Goal: Information Seeking & Learning: Understand process/instructions

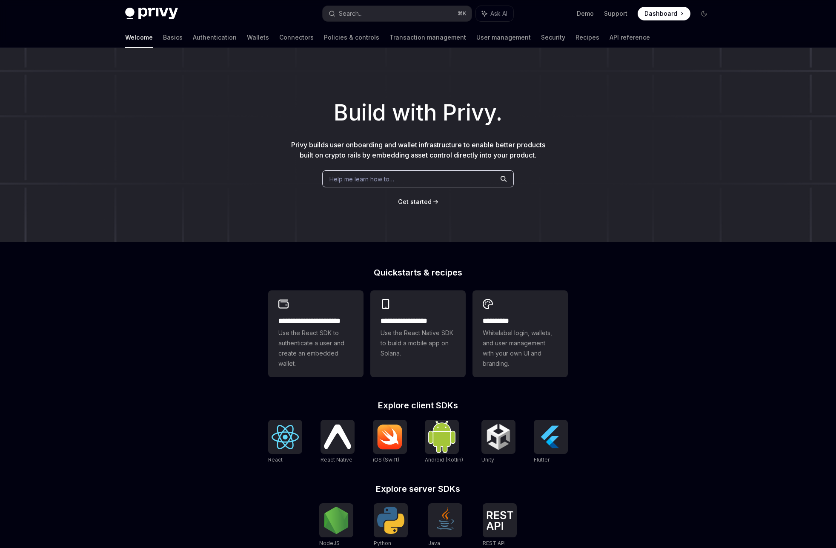
click at [658, 13] on span "Dashboard" at bounding box center [661, 13] width 33 height 9
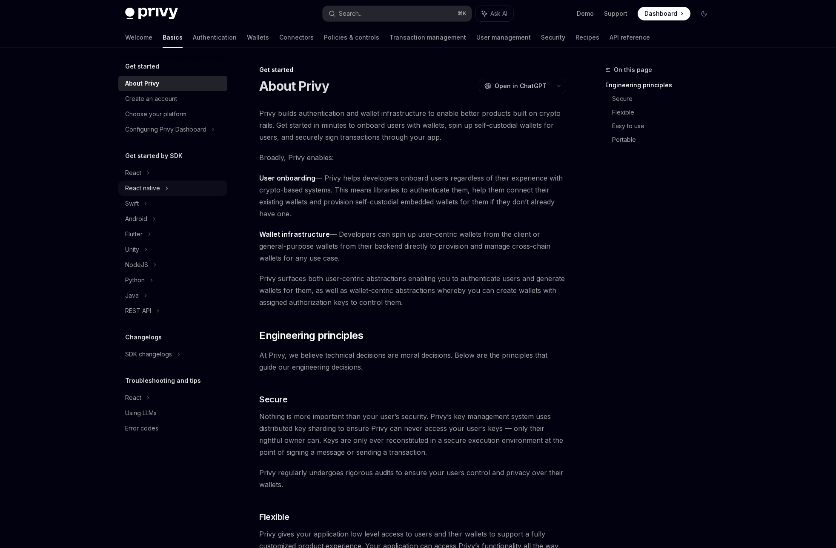
click at [143, 190] on div "React native" at bounding box center [142, 188] width 35 height 10
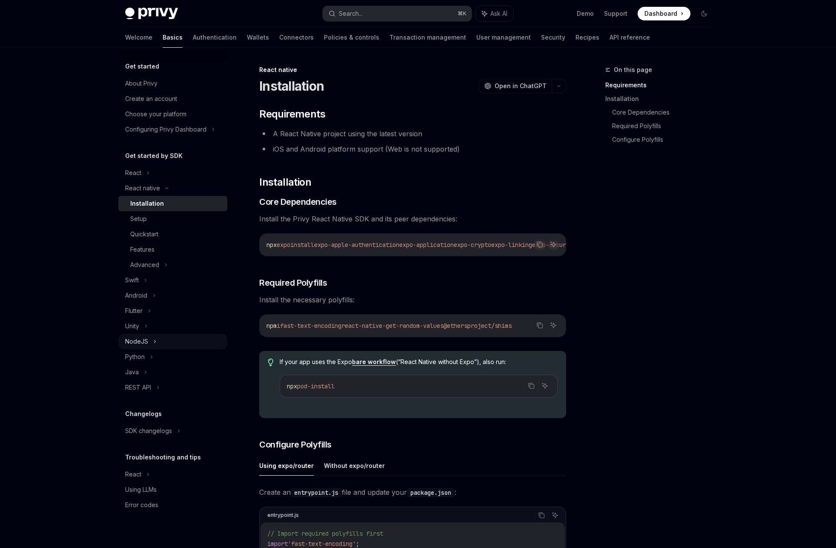
click at [145, 344] on div "NodeJS" at bounding box center [136, 341] width 23 height 10
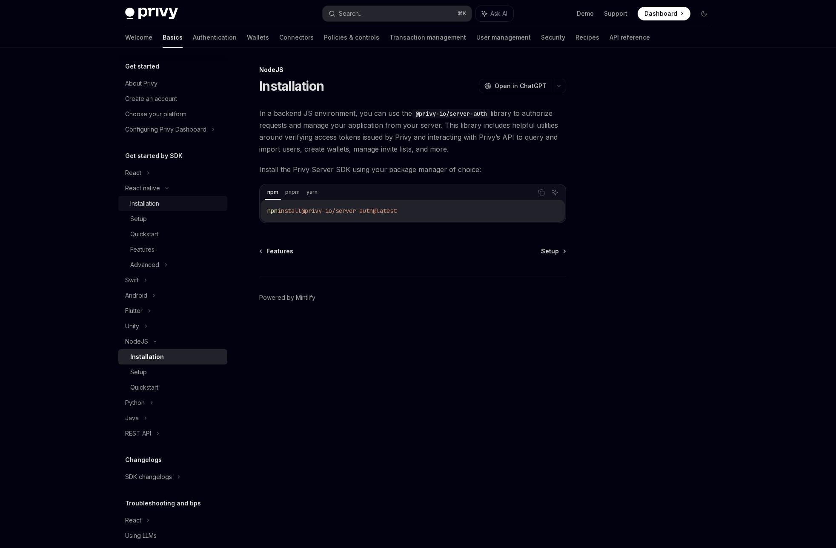
click at [154, 205] on div "Installation" at bounding box center [144, 203] width 29 height 10
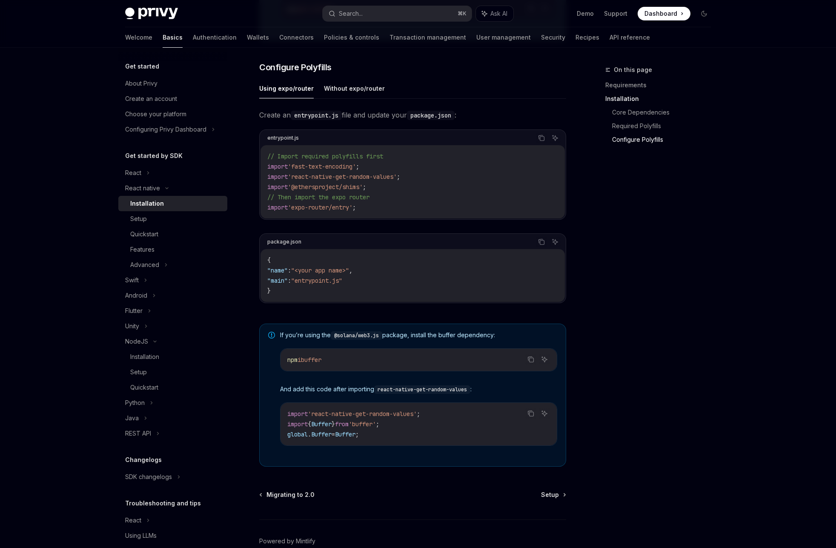
scroll to position [426, 0]
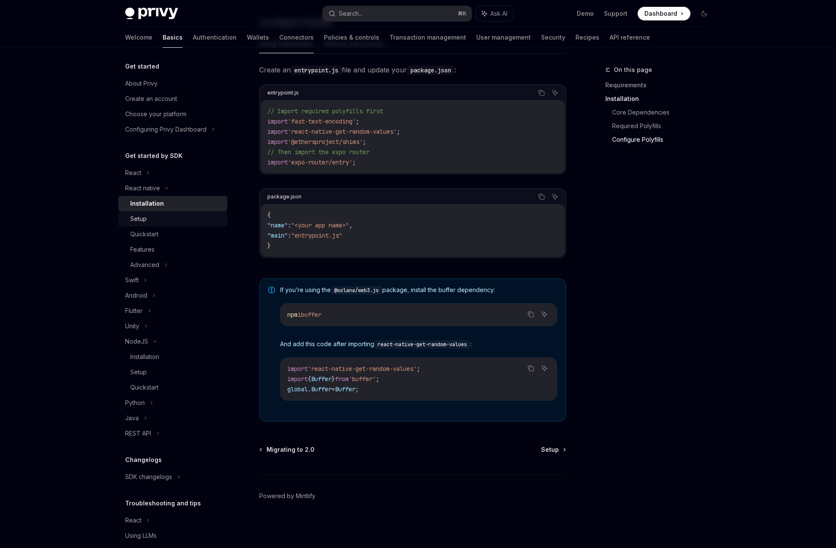
click at [150, 223] on div "Setup" at bounding box center [176, 219] width 92 height 10
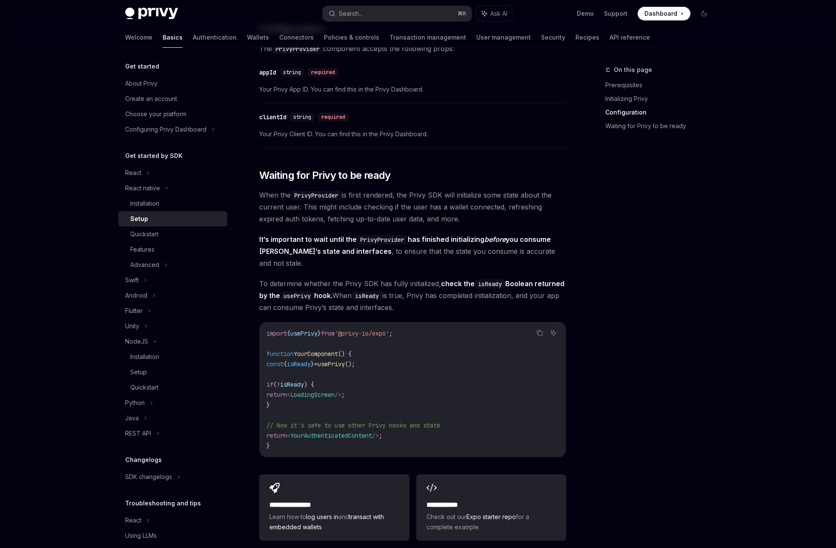
scroll to position [618, 0]
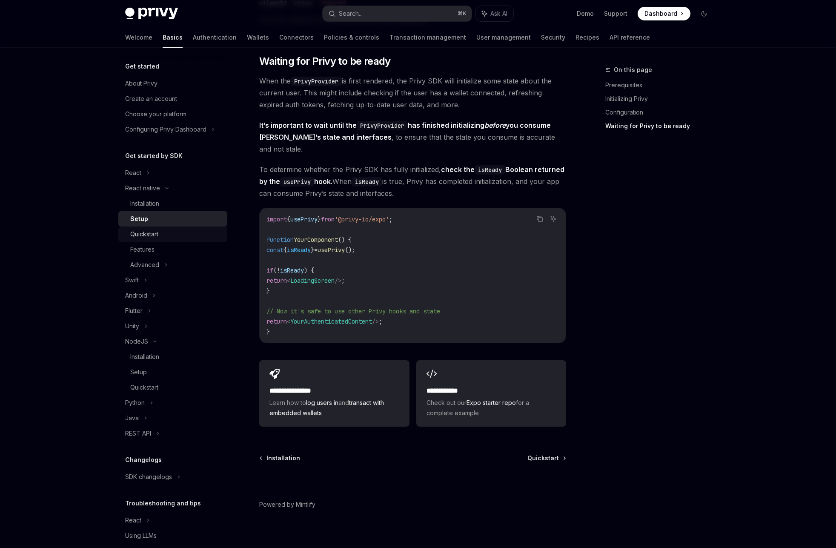
click at [149, 232] on div "Quickstart" at bounding box center [144, 234] width 28 height 10
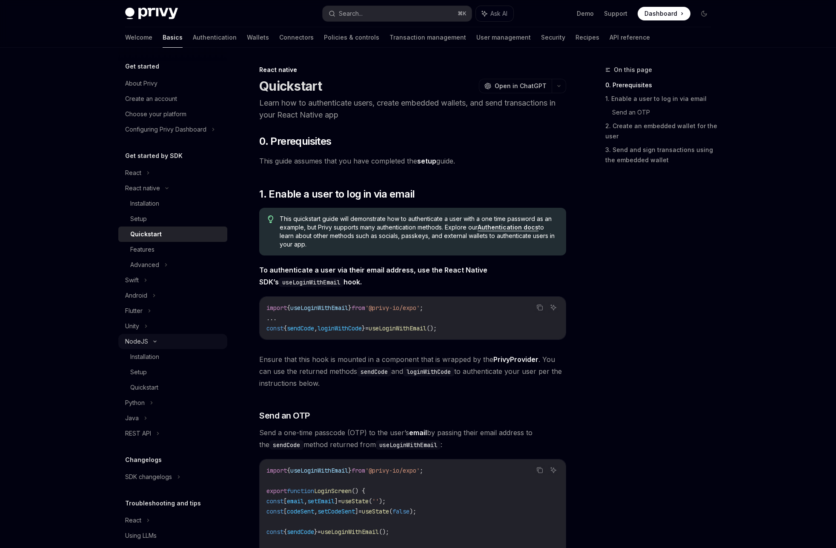
click at [146, 342] on div "NodeJS" at bounding box center [136, 341] width 23 height 10
click at [143, 389] on div "REST API" at bounding box center [138, 387] width 26 height 10
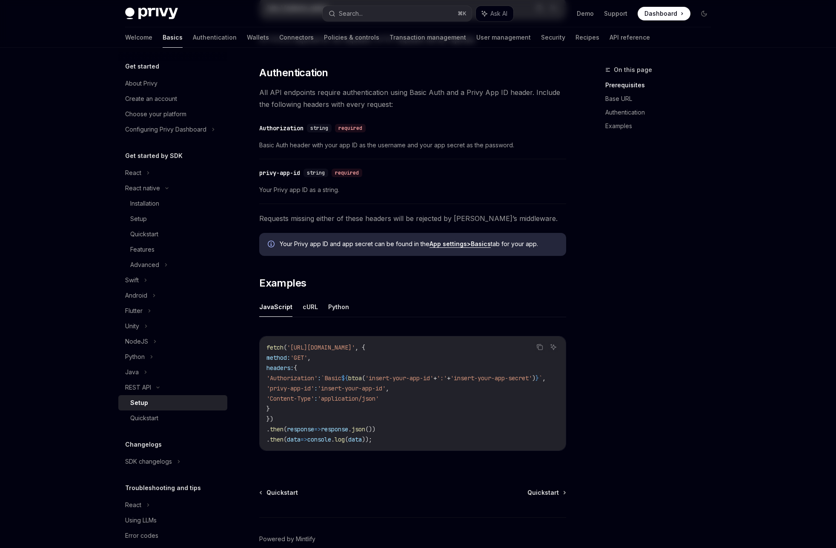
scroll to position [262, 0]
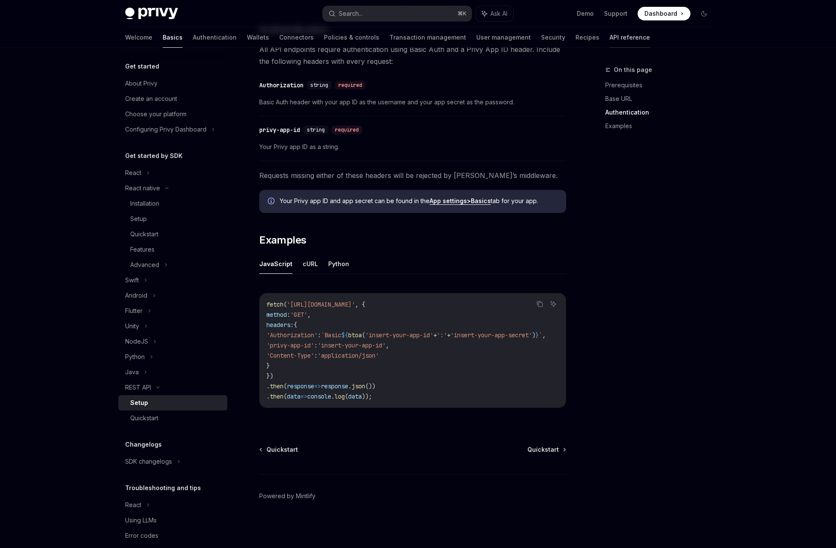
click at [610, 38] on link "API reference" at bounding box center [630, 37] width 40 height 20
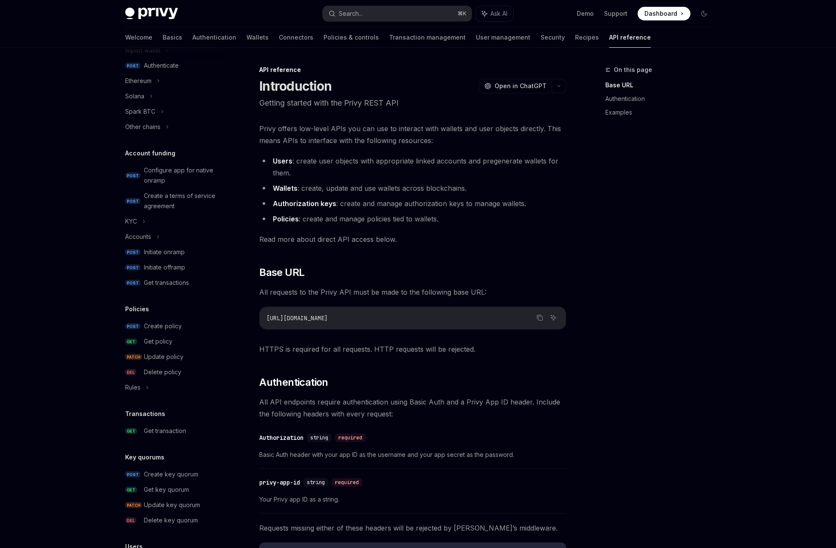
scroll to position [332, 0]
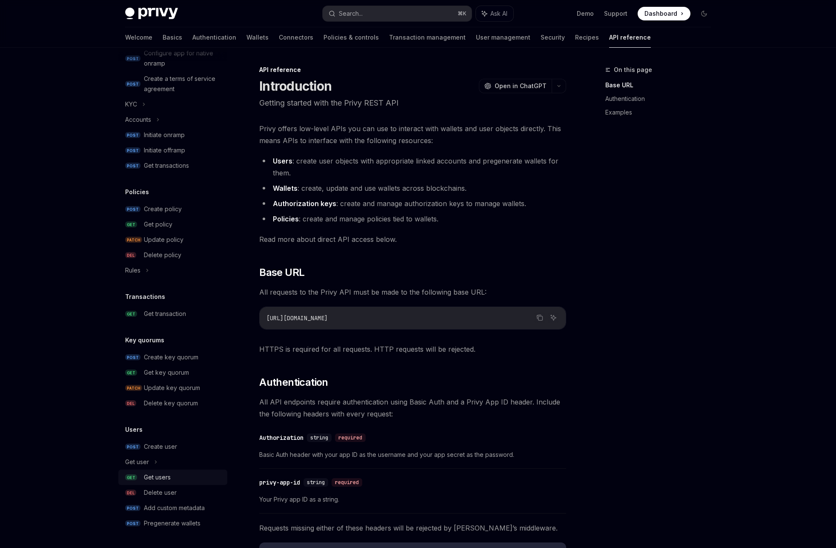
click at [167, 478] on div "Get users" at bounding box center [157, 477] width 27 height 10
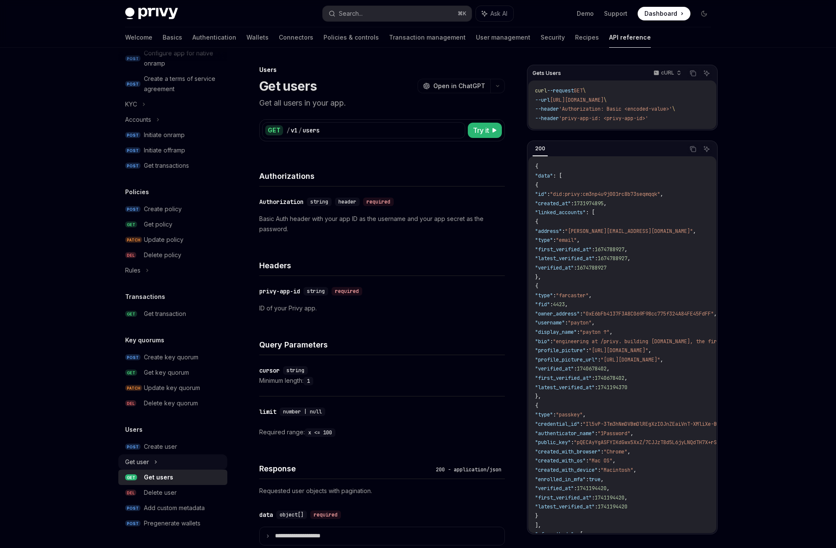
click at [155, 462] on icon at bounding box center [155, 462] width 3 height 10
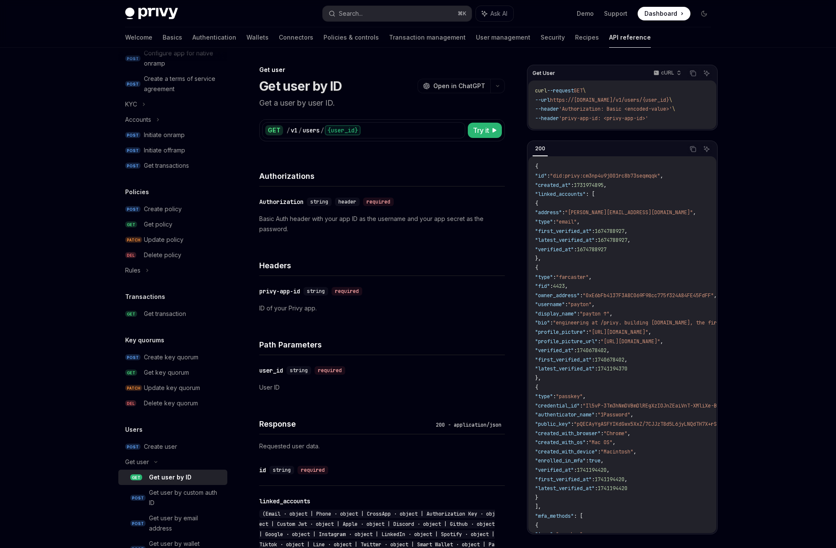
click at [169, 477] on div "Get user by ID" at bounding box center [170, 477] width 43 height 10
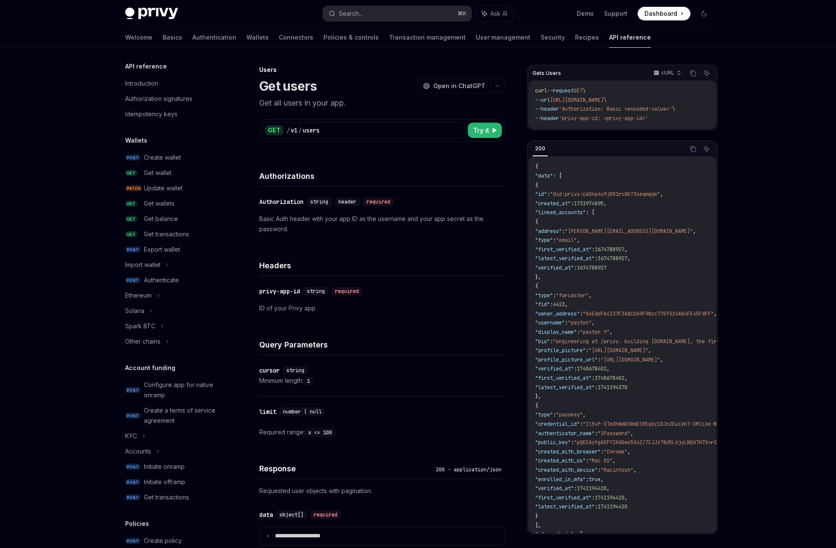
scroll to position [424, 0]
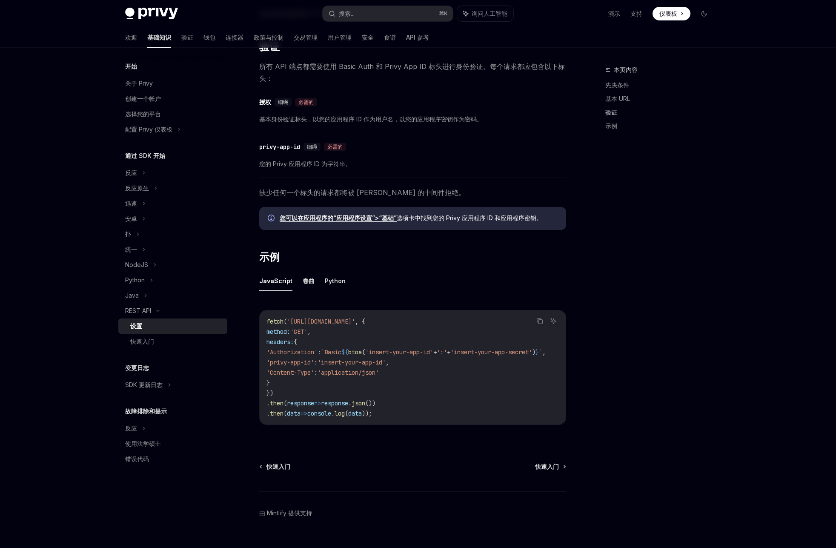
scroll to position [250, 0]
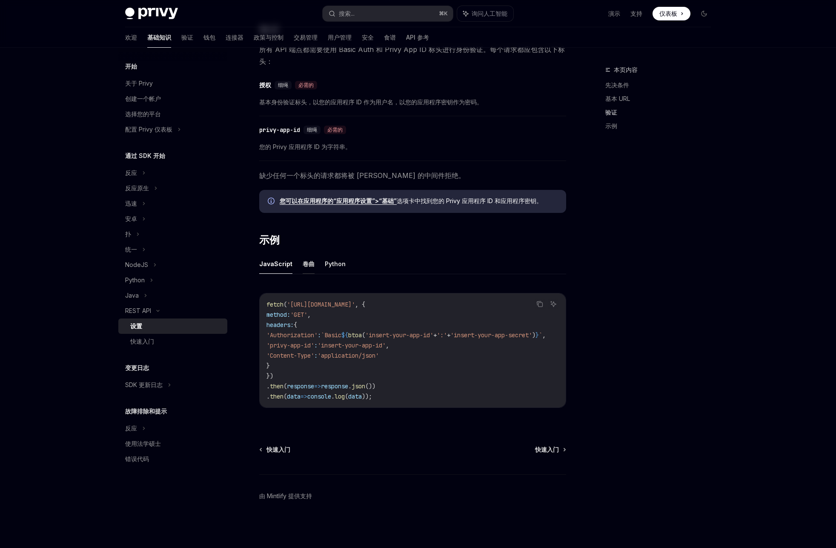
click at [309, 260] on font "卷曲" at bounding box center [309, 263] width 12 height 7
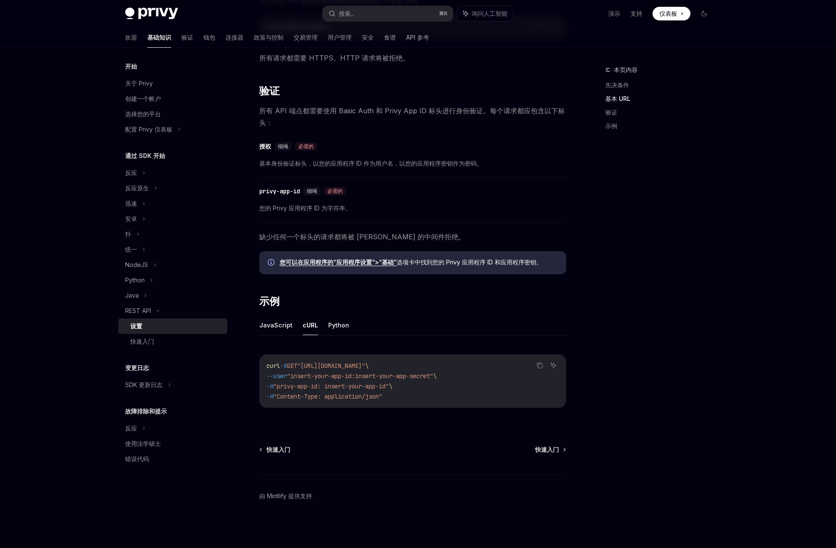
scroll to position [186, 0]
click at [334, 328] on font "Python" at bounding box center [335, 324] width 21 height 7
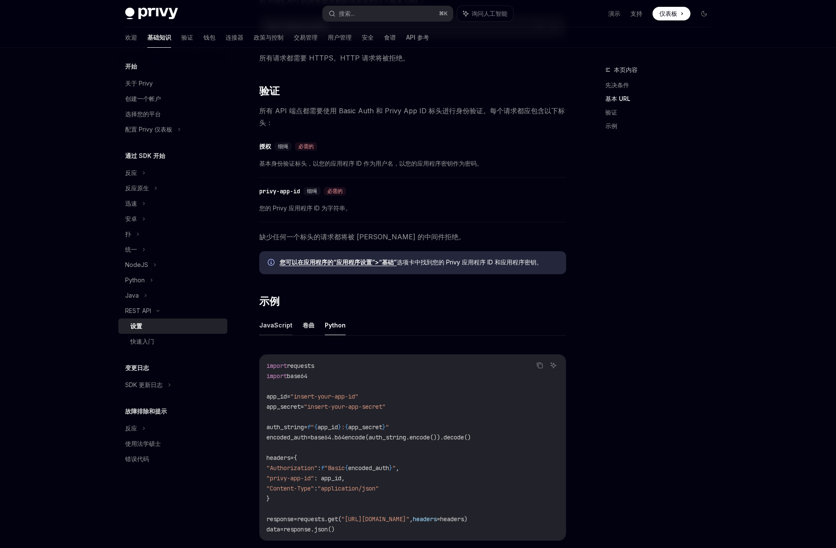
click at [275, 328] on font "JavaScript" at bounding box center [275, 324] width 33 height 7
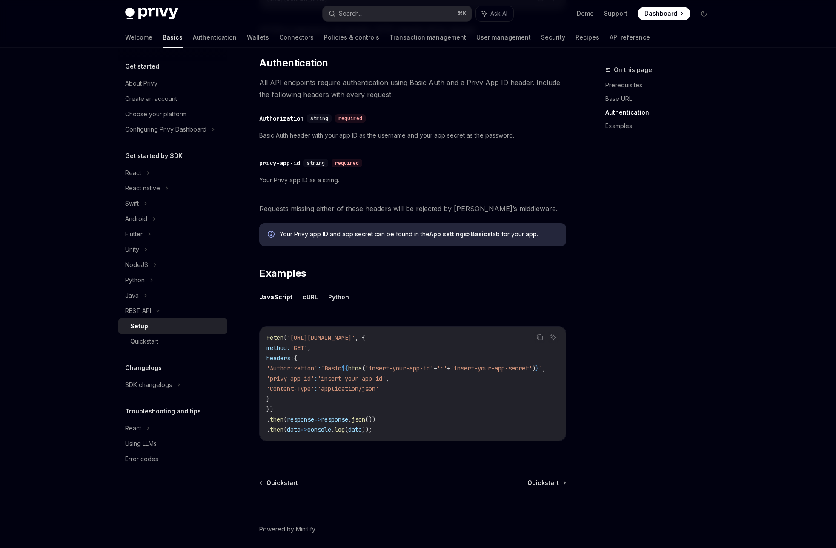
scroll to position [262, 0]
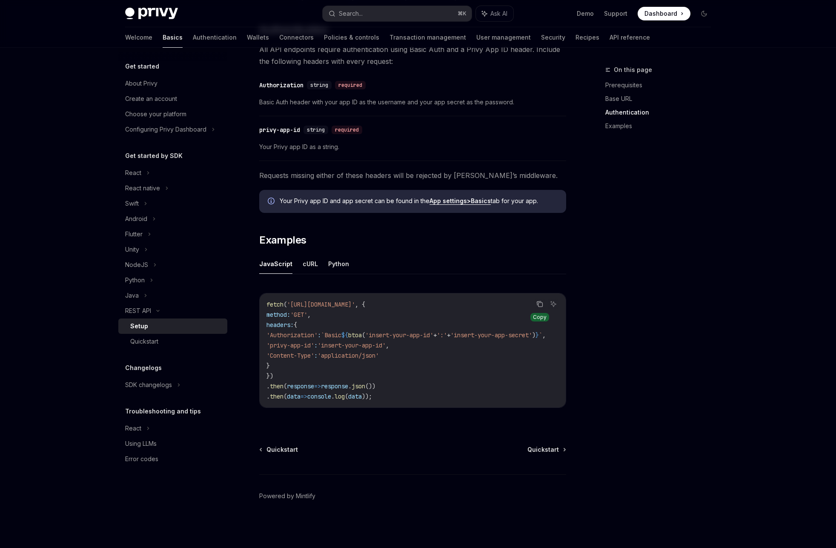
click at [539, 301] on icon "Copy the contents from the code block" at bounding box center [539, 304] width 7 height 7
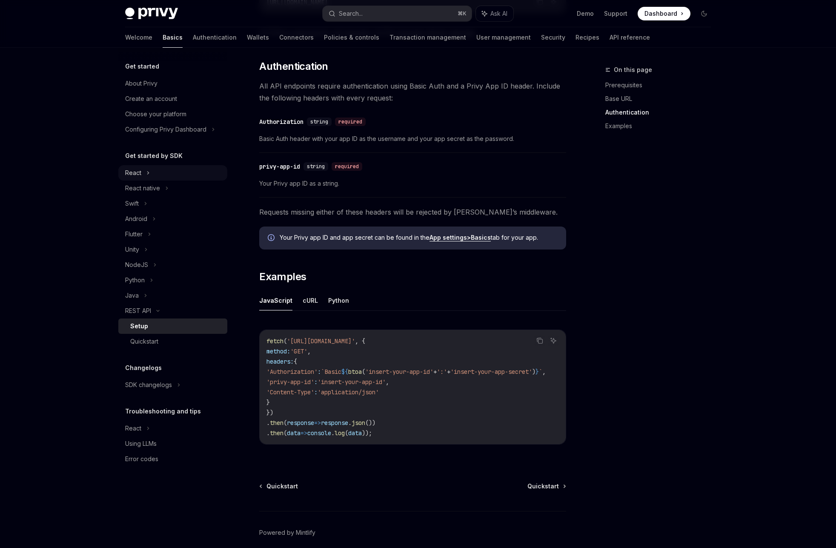
scroll to position [227, 0]
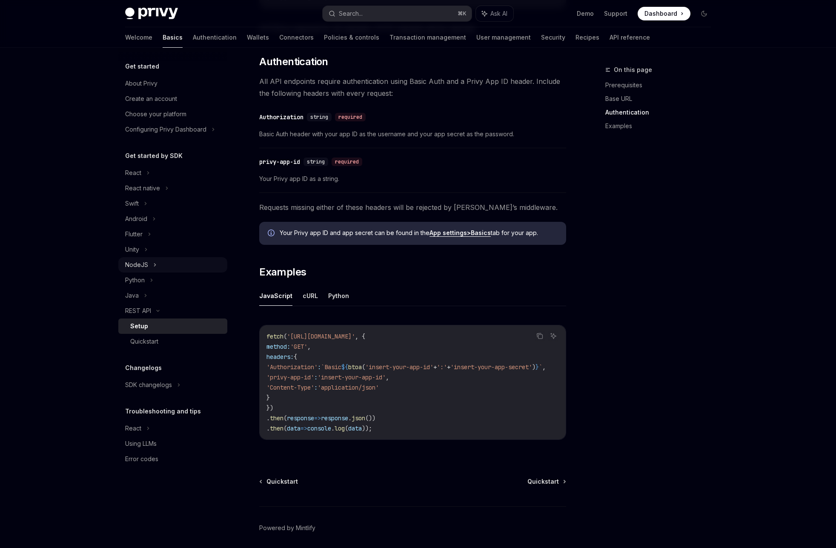
click at [145, 262] on div "NodeJS" at bounding box center [136, 265] width 23 height 10
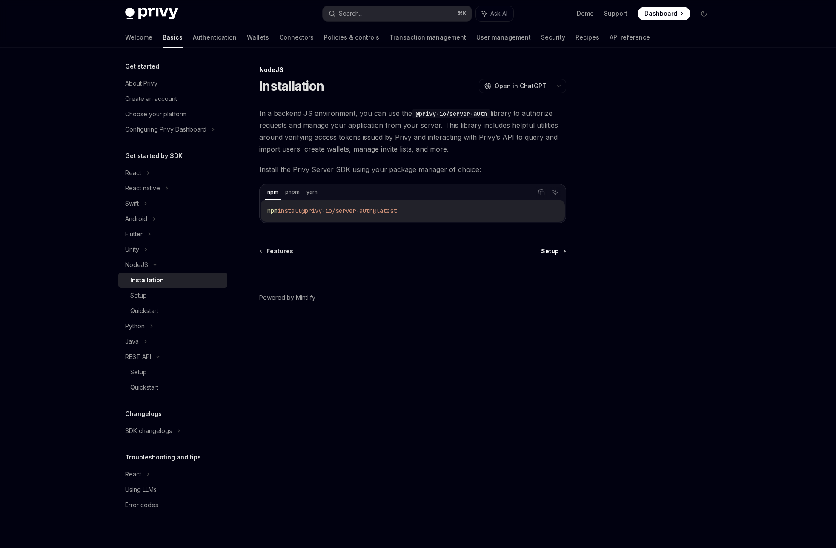
click at [558, 252] on span "Setup" at bounding box center [550, 251] width 18 height 9
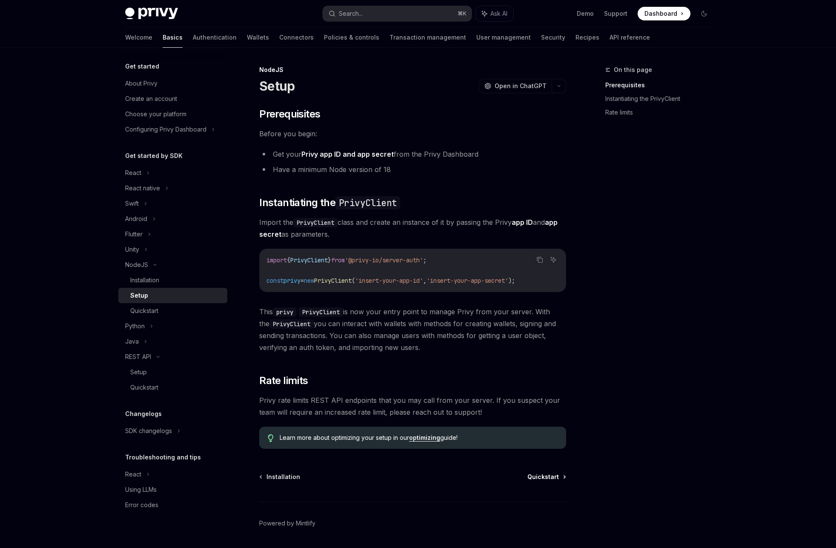
click at [547, 476] on span "Quickstart" at bounding box center [544, 477] width 32 height 9
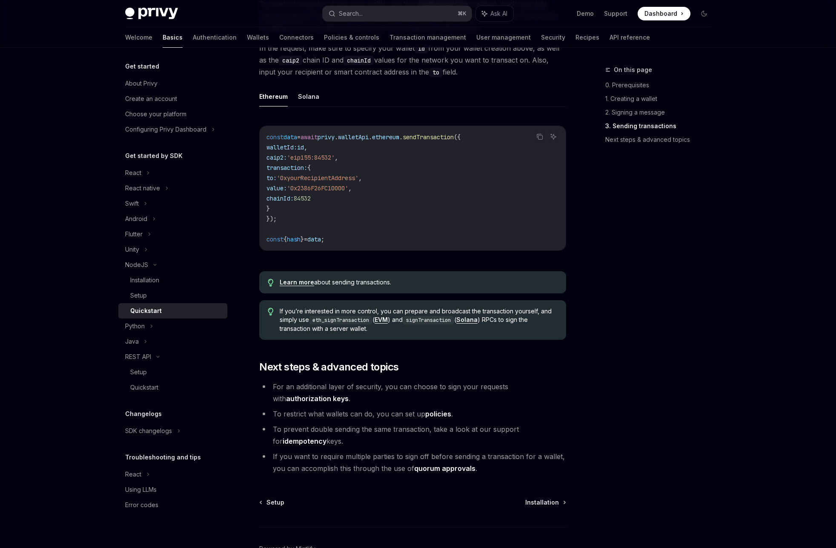
scroll to position [668, 0]
click at [144, 263] on div "NodeJS" at bounding box center [136, 265] width 23 height 10
click at [146, 189] on div "React native" at bounding box center [142, 188] width 35 height 10
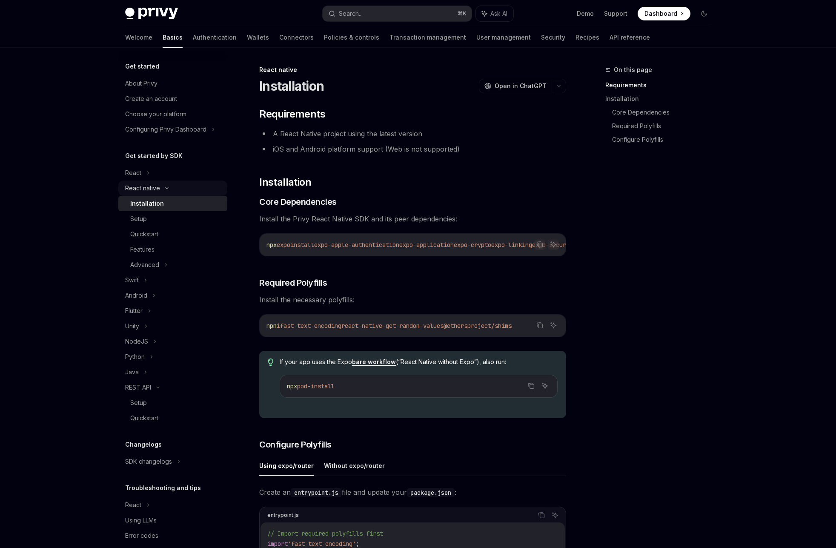
click at [147, 189] on div "React native" at bounding box center [142, 188] width 35 height 10
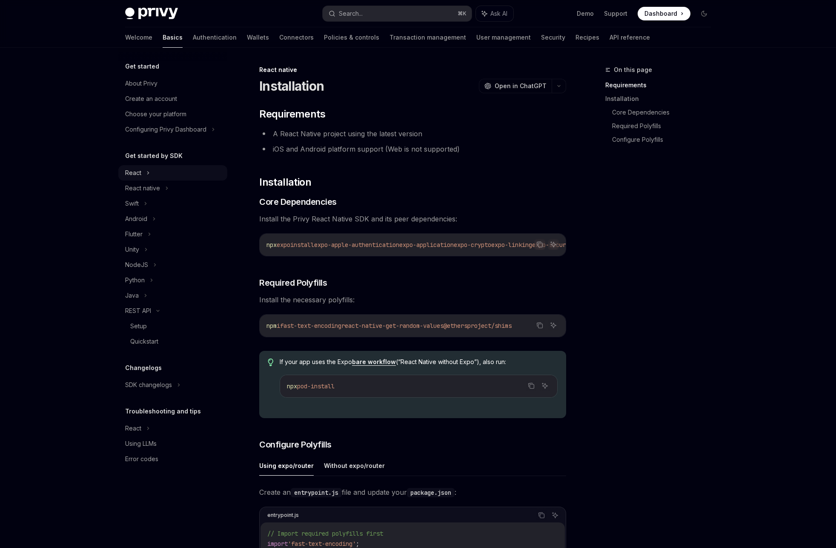
click at [140, 172] on div "React" at bounding box center [133, 173] width 16 height 10
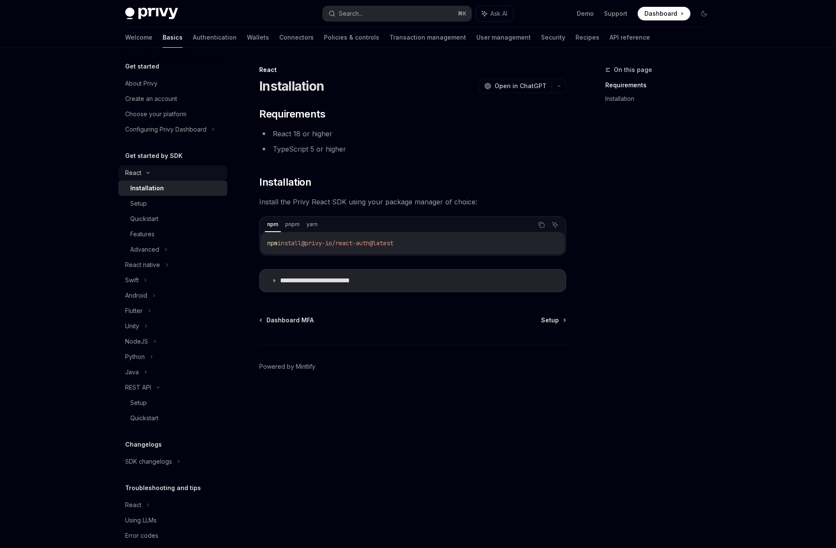
click at [140, 172] on div "React" at bounding box center [133, 173] width 16 height 10
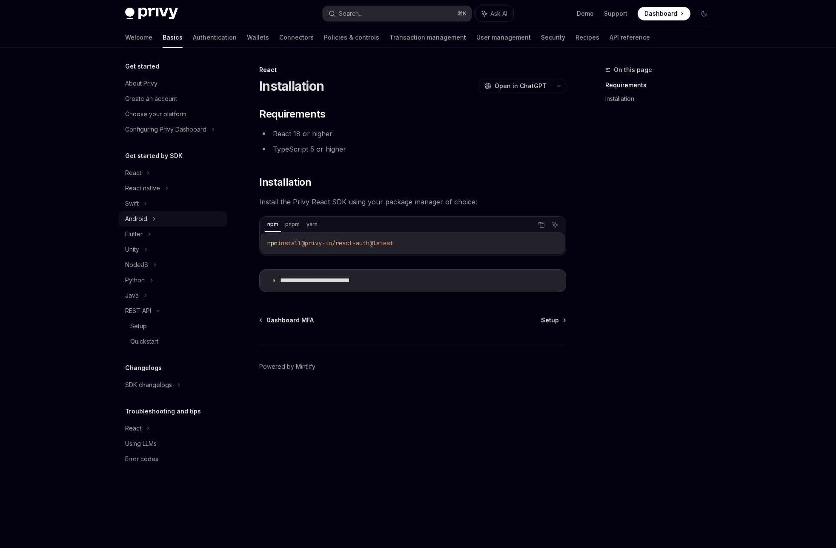
click at [145, 218] on div "Android" at bounding box center [136, 219] width 22 height 10
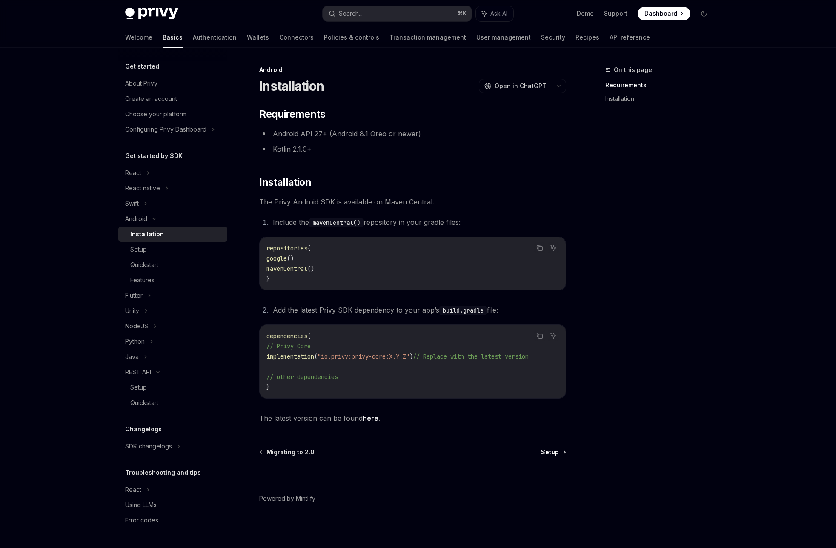
click at [553, 456] on span "Setup" at bounding box center [550, 452] width 18 height 9
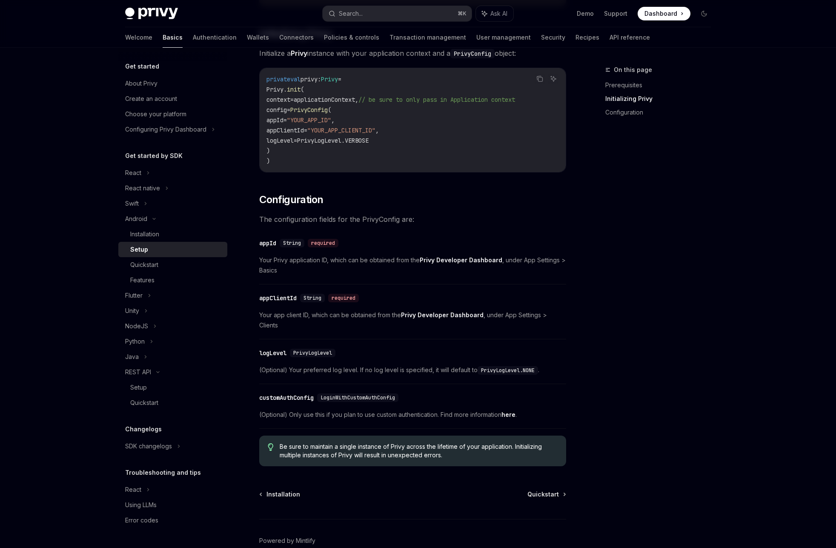
scroll to position [222, 0]
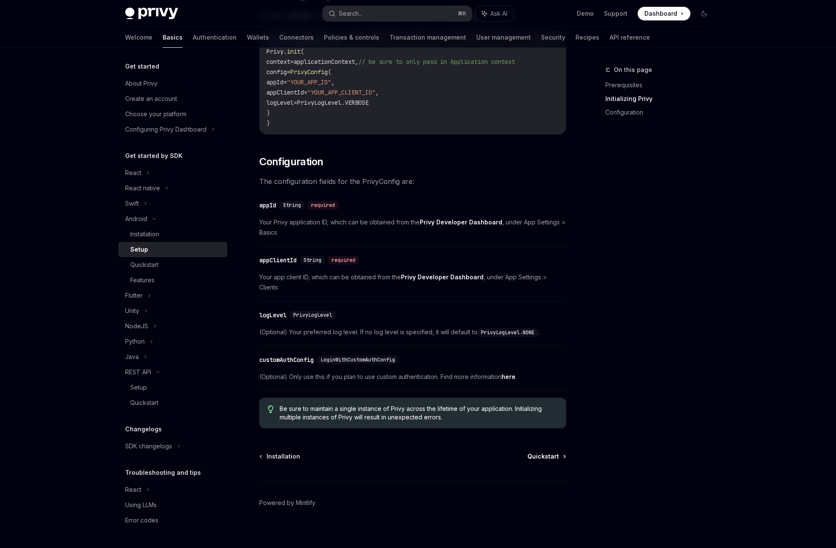
click at [546, 452] on span "Quickstart" at bounding box center [544, 456] width 32 height 9
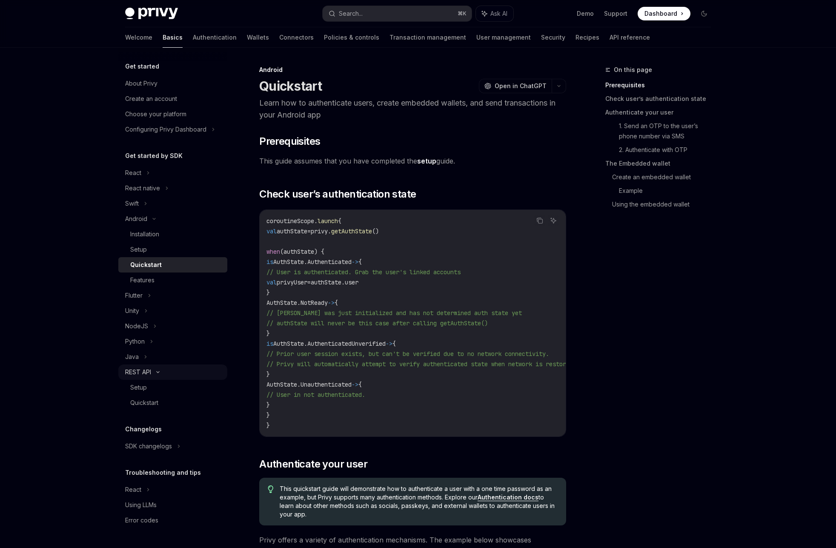
click at [143, 370] on div "REST API" at bounding box center [138, 372] width 26 height 10
click at [144, 218] on div "Android" at bounding box center [136, 219] width 22 height 10
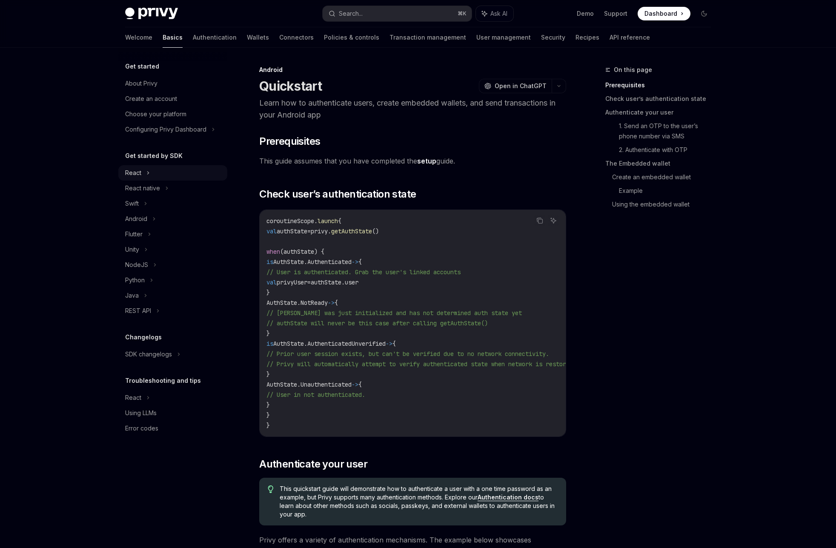
click at [143, 172] on div "React" at bounding box center [172, 172] width 109 height 15
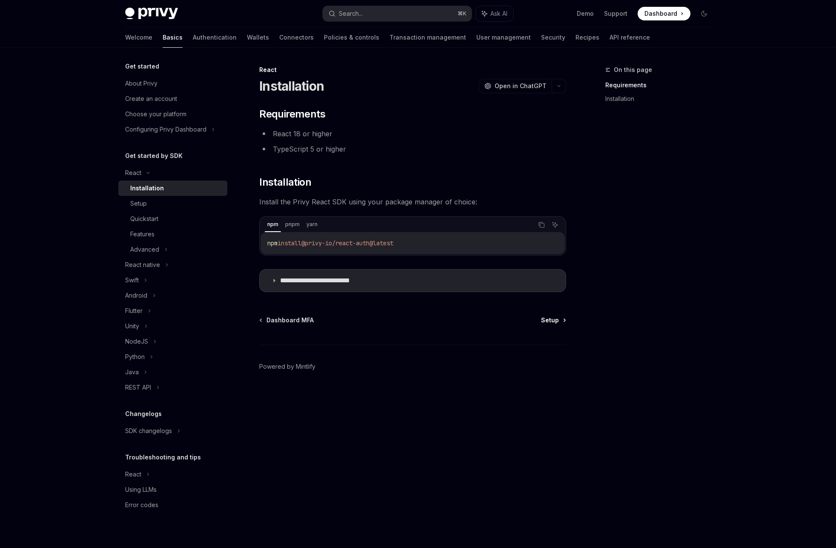
click at [556, 321] on span "Setup" at bounding box center [550, 320] width 18 height 9
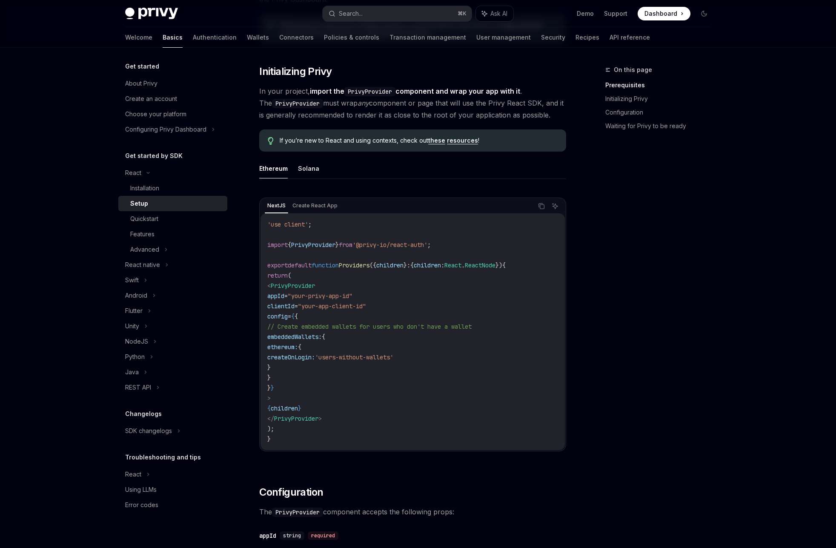
scroll to position [149, 0]
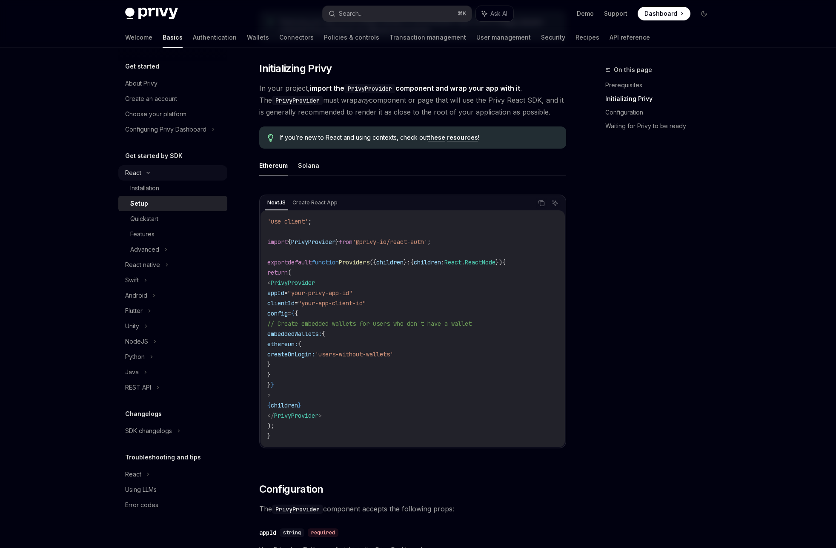
click at [143, 174] on div "React" at bounding box center [172, 172] width 109 height 15
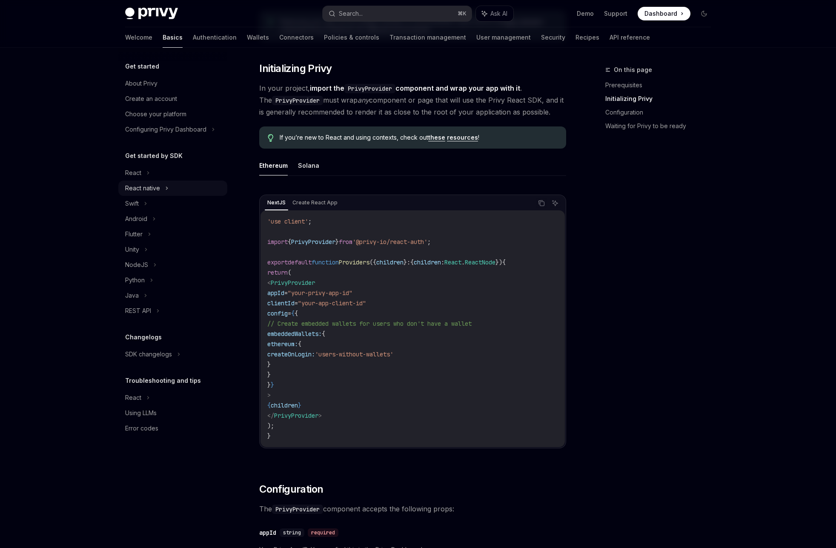
click at [145, 190] on div "React native" at bounding box center [142, 188] width 35 height 10
type textarea "*"
